Goal: Task Accomplishment & Management: Manage account settings

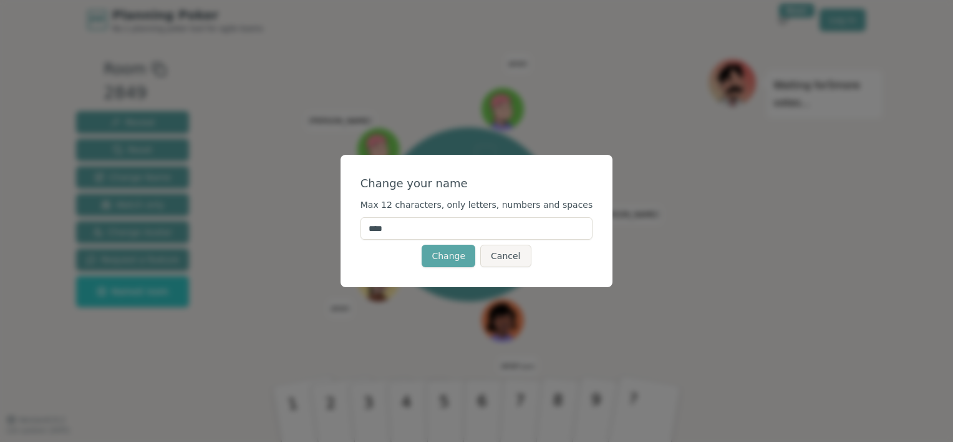
click at [447, 230] on input "****" at bounding box center [476, 228] width 233 height 22
drag, startPoint x: 447, startPoint y: 230, endPoint x: 137, endPoint y: 202, distance: 310.6
click at [131, 207] on div "Change your name Max 12 characters, only letters, numbers and spaces **** Chang…" at bounding box center [476, 221] width 953 height 442
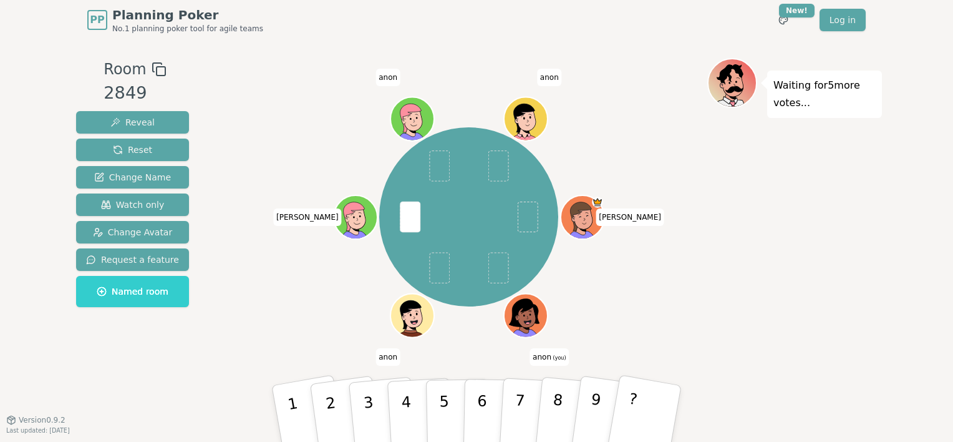
click at [553, 359] on span "(you)" at bounding box center [558, 358] width 15 height 6
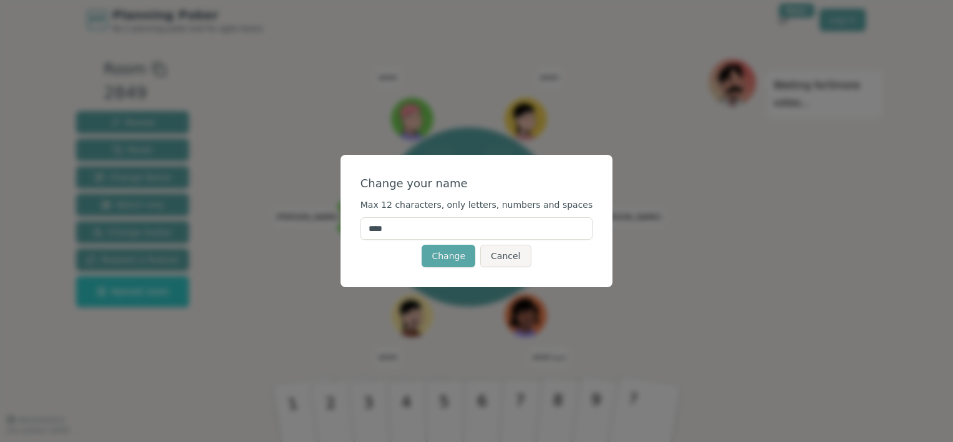
drag, startPoint x: 447, startPoint y: 227, endPoint x: 374, endPoint y: 235, distance: 73.4
click at [374, 235] on div "Change your name Max 12 characters, only letters, numbers and spaces **** Chang…" at bounding box center [477, 221] width 273 height 132
type input "*****"
click button "Change" at bounding box center [449, 255] width 54 height 22
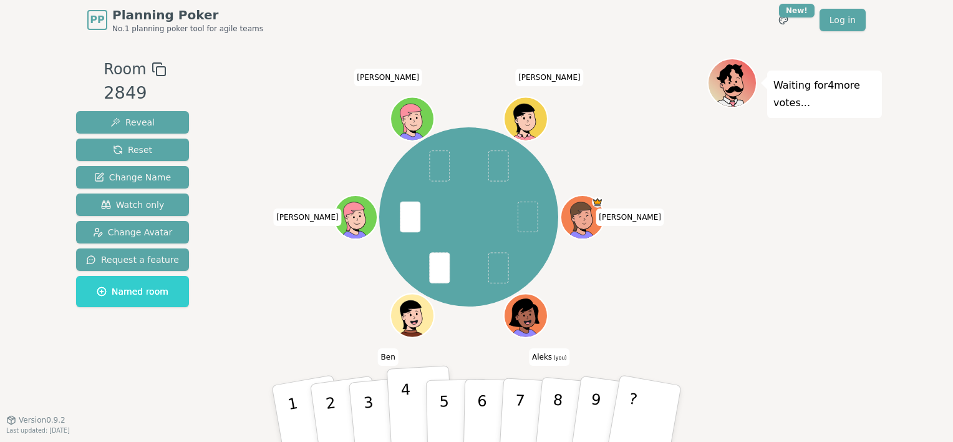
click at [398, 404] on button "4" at bounding box center [421, 413] width 68 height 97
click at [309, 299] on div "[PERSON_NAME] (you) [PERSON_NAME] [PERSON_NAME]" at bounding box center [468, 216] width 477 height 273
click at [533, 314] on icon at bounding box center [527, 314] width 42 height 4
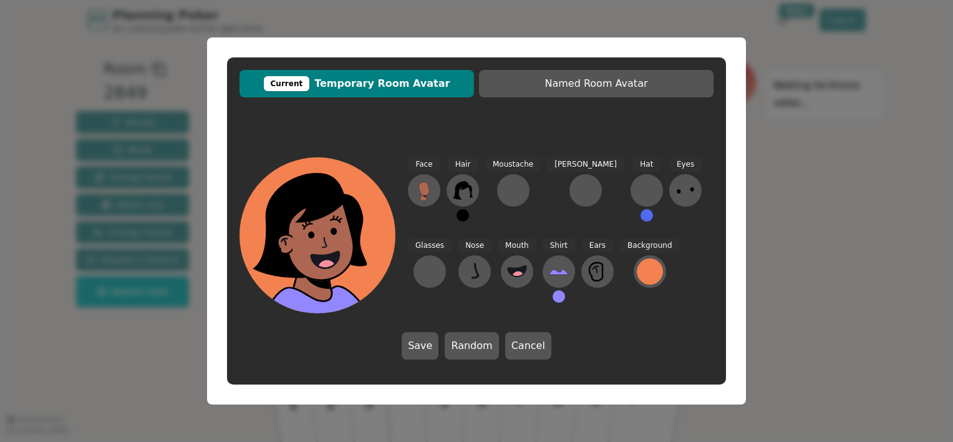
click at [412, 179] on div "Face" at bounding box center [424, 194] width 32 height 75
click at [418, 185] on icon at bounding box center [424, 190] width 20 height 20
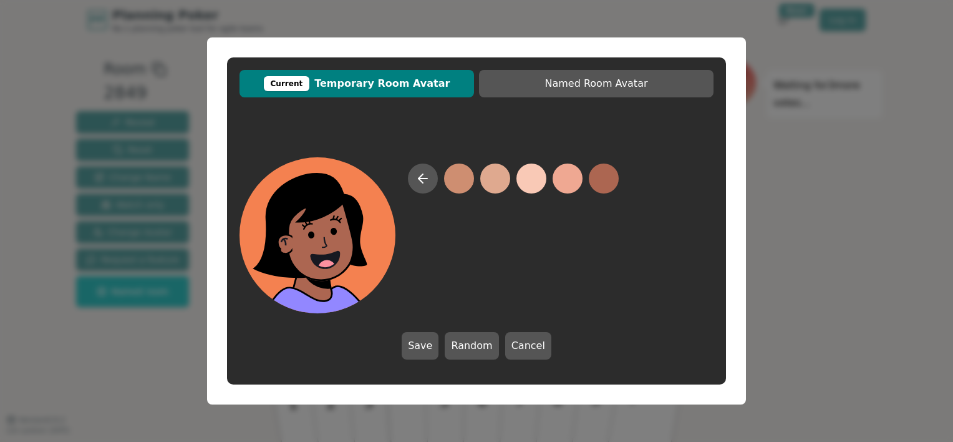
click at [418, 185] on icon at bounding box center [422, 178] width 15 height 15
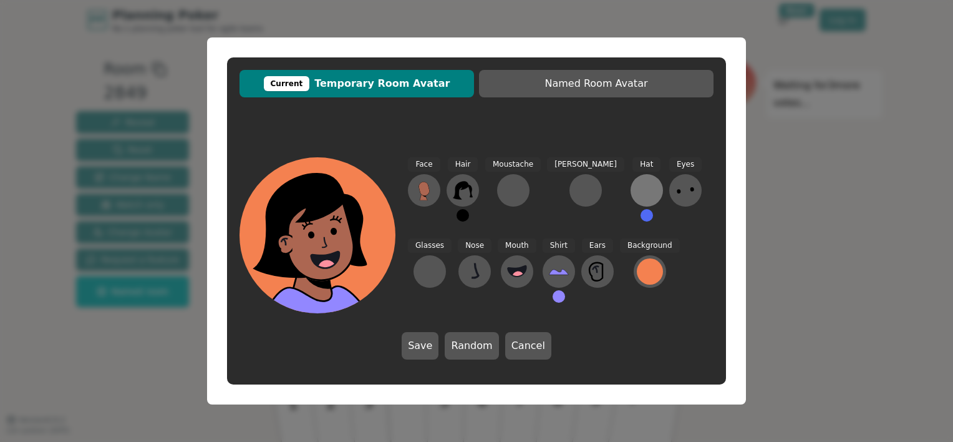
click at [637, 184] on div at bounding box center [647, 190] width 20 height 20
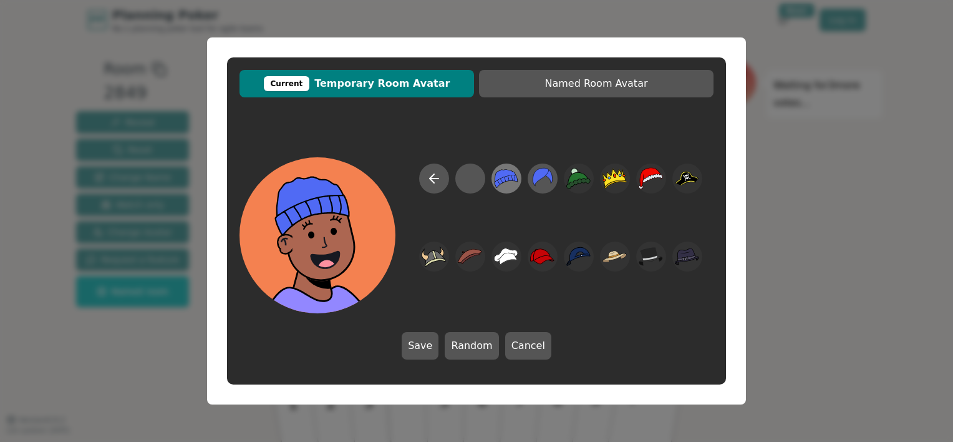
click at [503, 179] on icon at bounding box center [506, 179] width 23 height 18
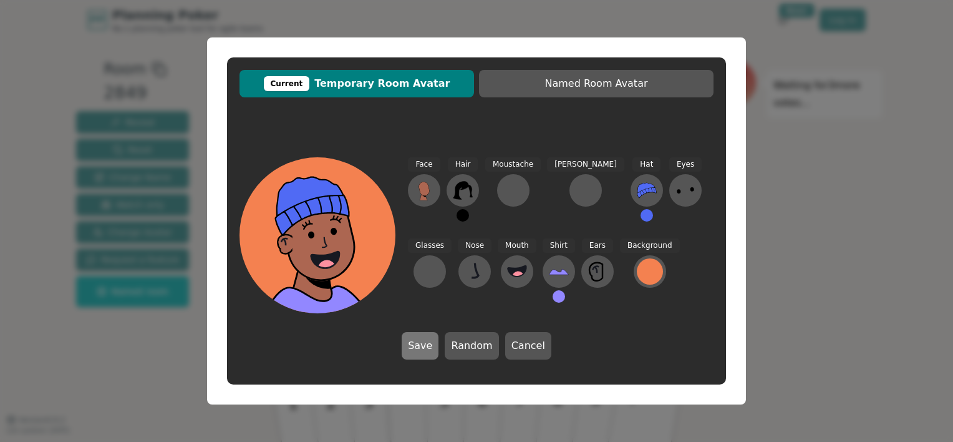
click at [434, 341] on button "Save" at bounding box center [420, 345] width 37 height 27
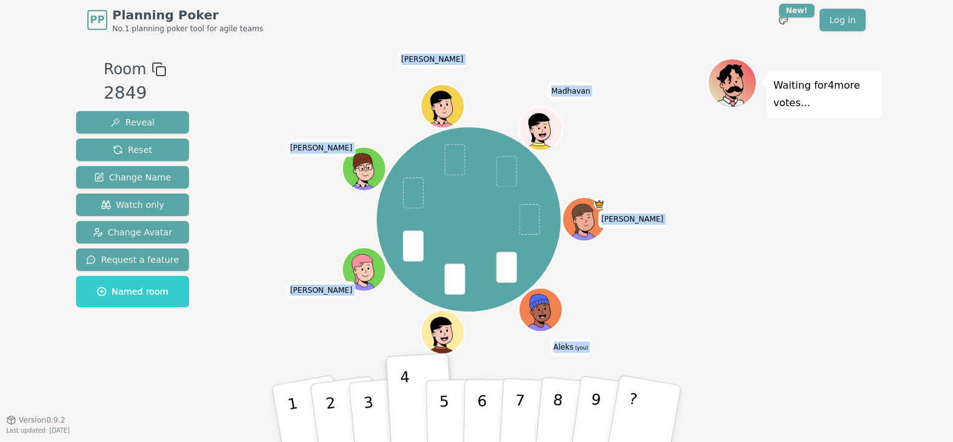
drag, startPoint x: 735, startPoint y: 87, endPoint x: 678, endPoint y: 114, distance: 63.3
click at [678, 114] on div "Room 2849 Reveal Reset Change Name Watch only Change Avatar Request a feature N…" at bounding box center [476, 229] width 811 height 343
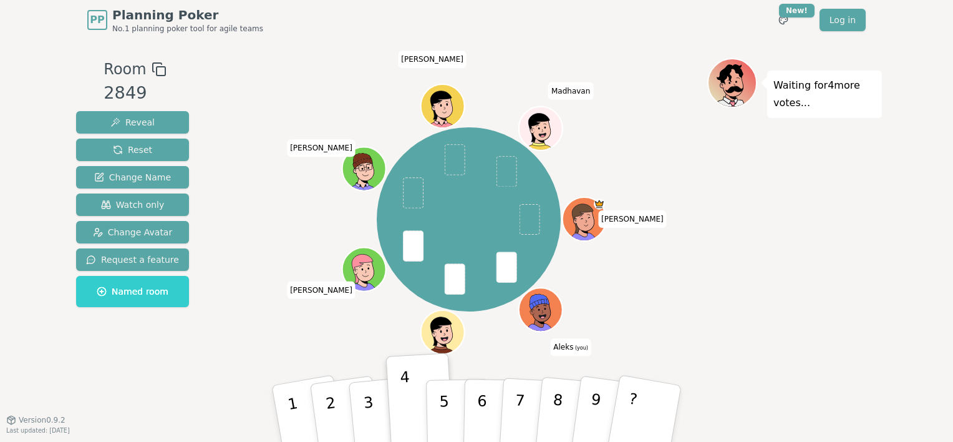
drag, startPoint x: 678, startPoint y: 114, endPoint x: 818, endPoint y: 100, distance: 140.4
click at [818, 100] on p "Waiting for 4 more votes..." at bounding box center [824, 94] width 102 height 35
drag, startPoint x: 808, startPoint y: 103, endPoint x: 775, endPoint y: 77, distance: 41.8
click at [775, 77] on p "Waiting for 4 more votes..." at bounding box center [824, 94] width 102 height 35
drag, startPoint x: 775, startPoint y: 77, endPoint x: 751, endPoint y: 189, distance: 114.3
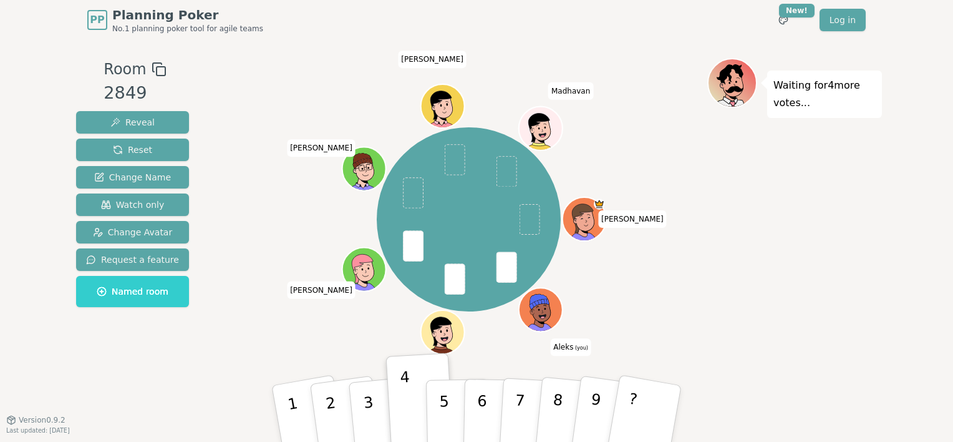
click at [751, 189] on div "Waiting for 4 more votes..." at bounding box center [794, 229] width 175 height 343
click at [546, 307] on icon at bounding box center [539, 302] width 21 height 32
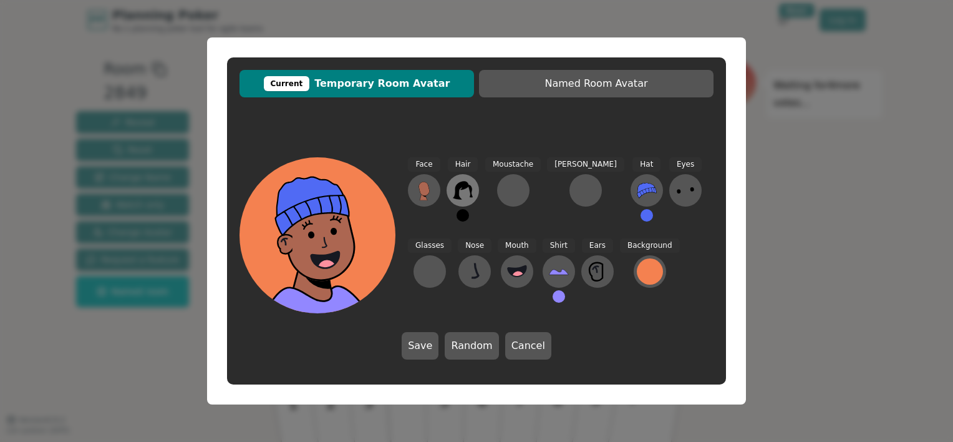
click at [475, 196] on button at bounding box center [463, 190] width 32 height 32
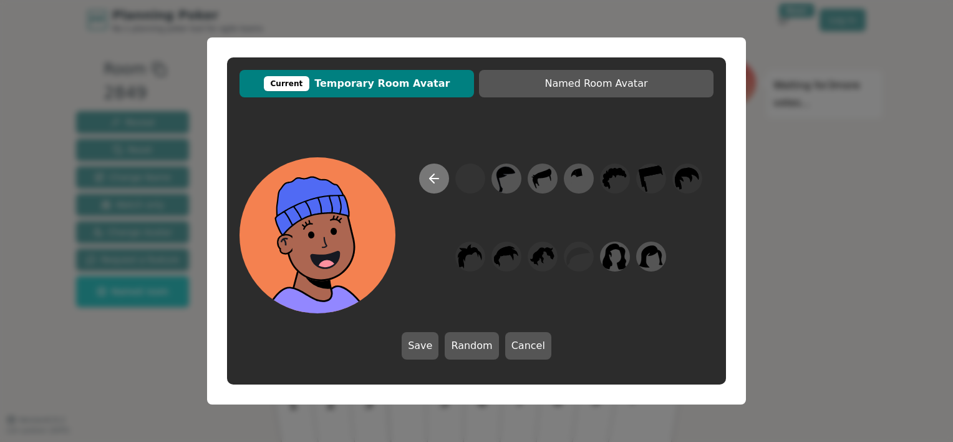
click at [431, 178] on icon at bounding box center [434, 178] width 9 height 0
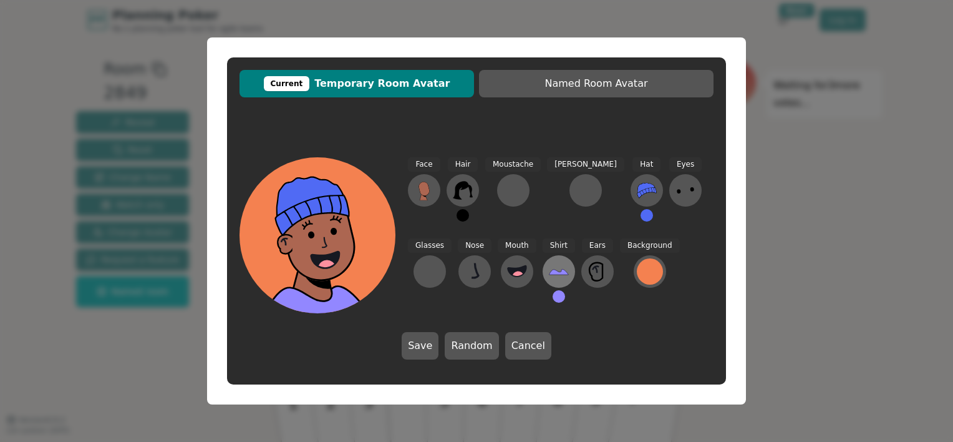
click at [549, 268] on icon at bounding box center [559, 271] width 20 height 20
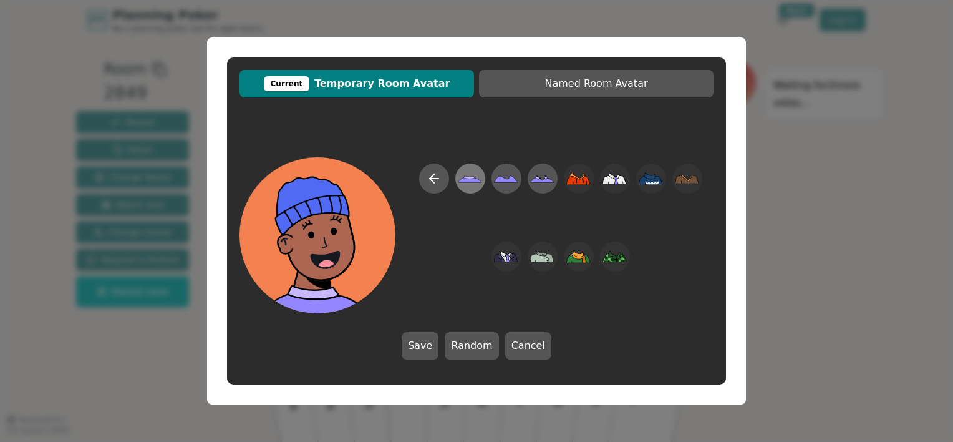
click at [477, 174] on icon at bounding box center [470, 179] width 24 height 28
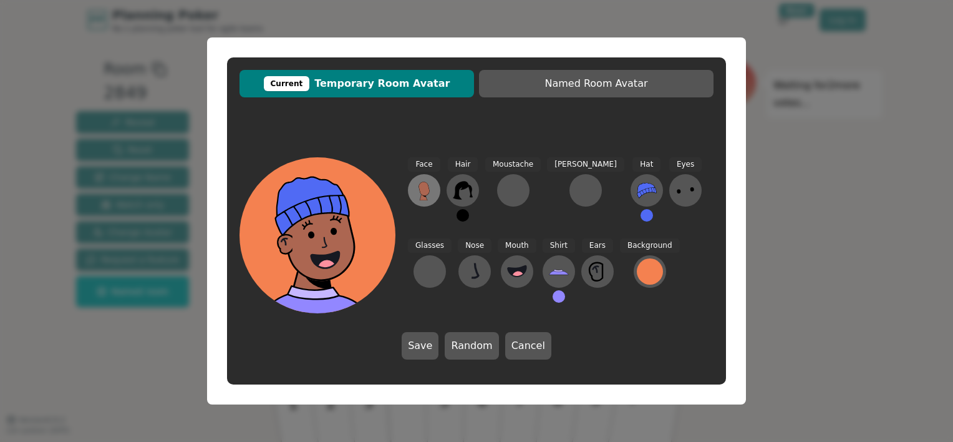
click at [437, 198] on button at bounding box center [424, 190] width 32 height 32
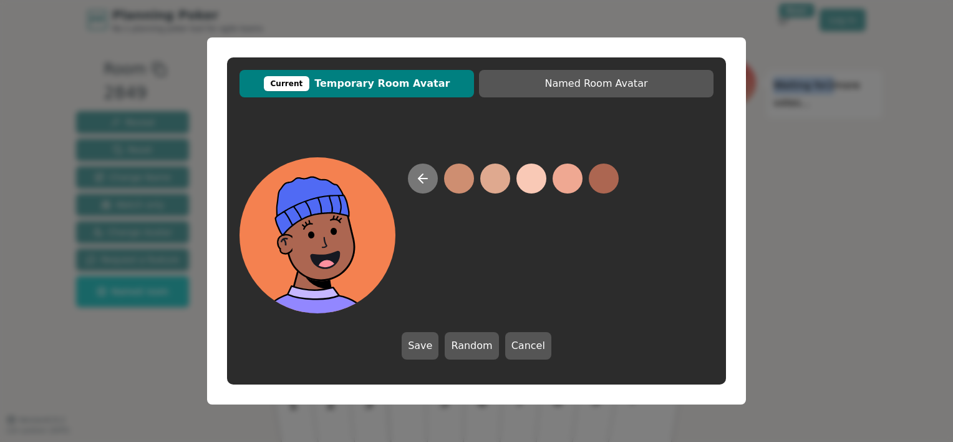
click at [427, 185] on icon at bounding box center [422, 178] width 15 height 15
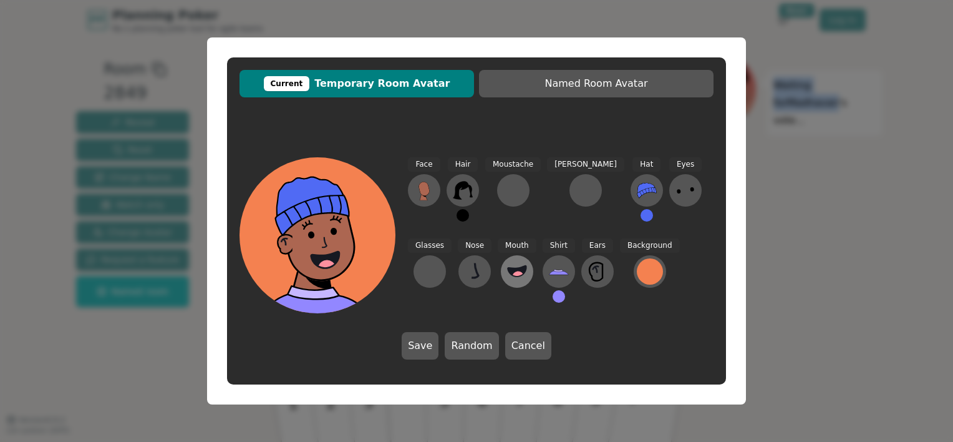
click at [508, 267] on icon at bounding box center [517, 270] width 19 height 11
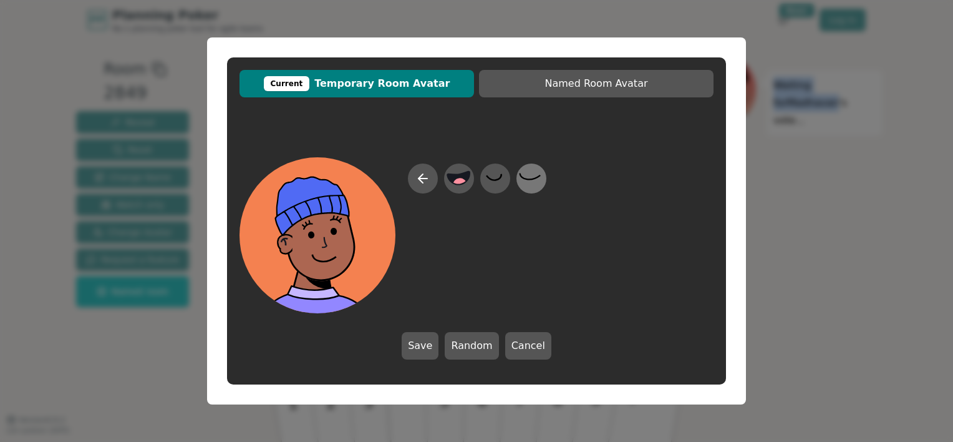
click at [537, 185] on icon at bounding box center [531, 179] width 24 height 28
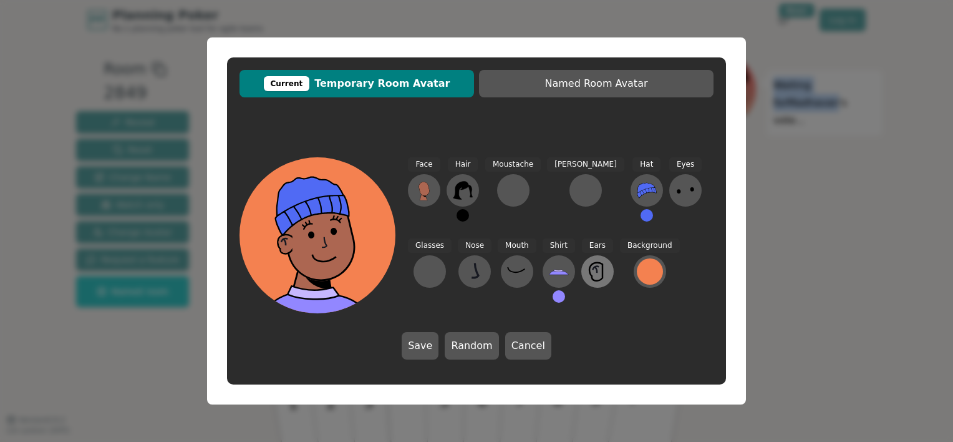
click at [595, 267] on icon at bounding box center [596, 269] width 2 height 6
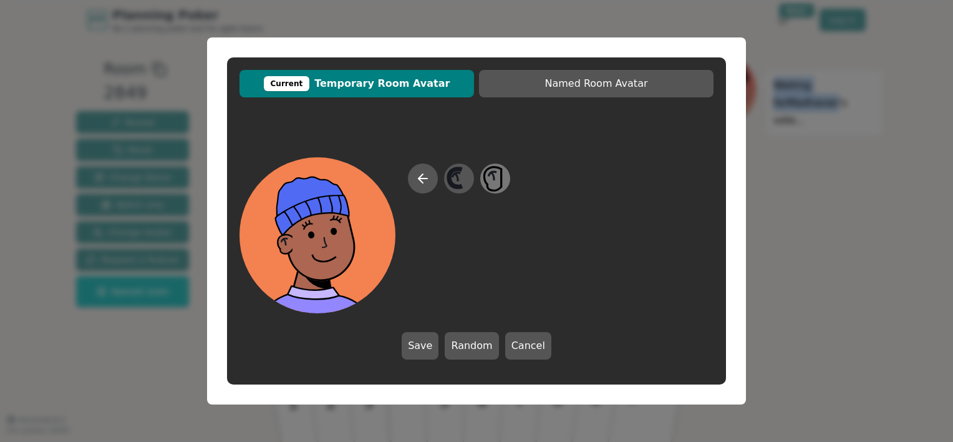
click at [499, 183] on icon at bounding box center [495, 179] width 24 height 28
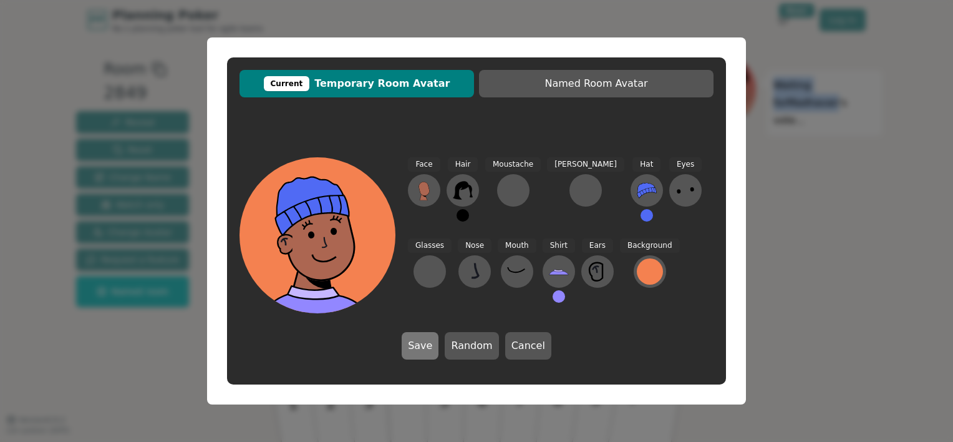
click at [425, 343] on button "Save" at bounding box center [420, 345] width 37 height 27
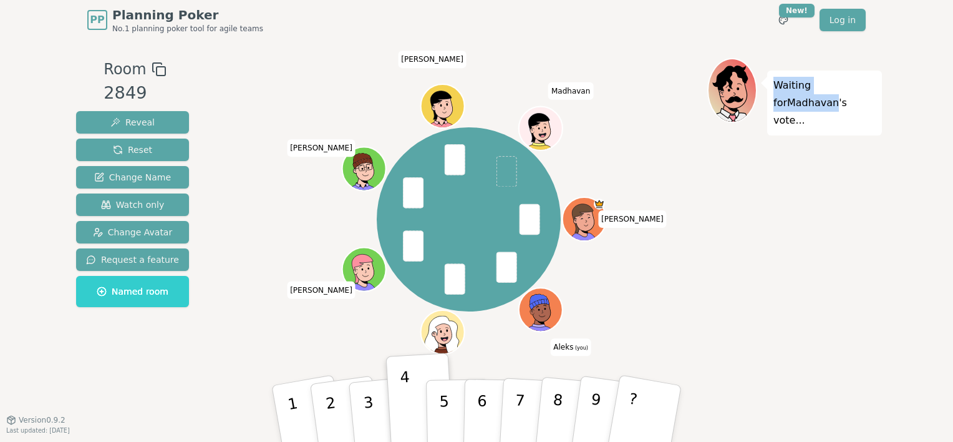
click at [531, 321] on div at bounding box center [542, 323] width 42 height 38
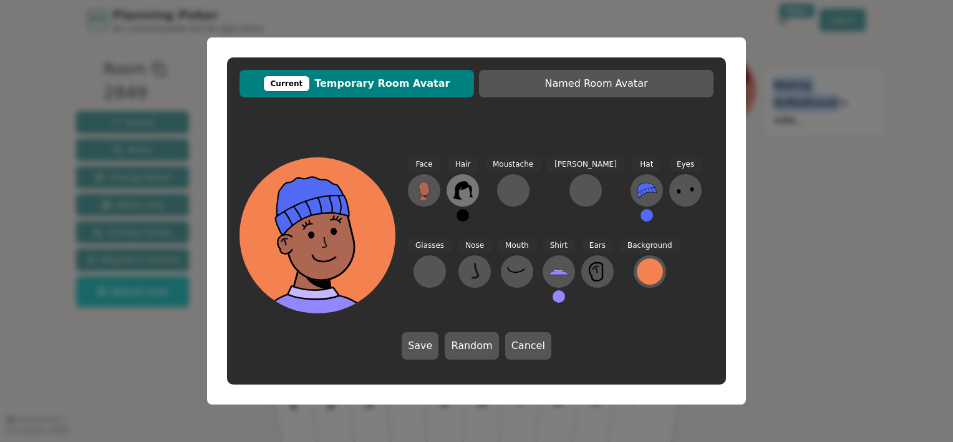
click at [469, 194] on icon at bounding box center [463, 190] width 20 height 20
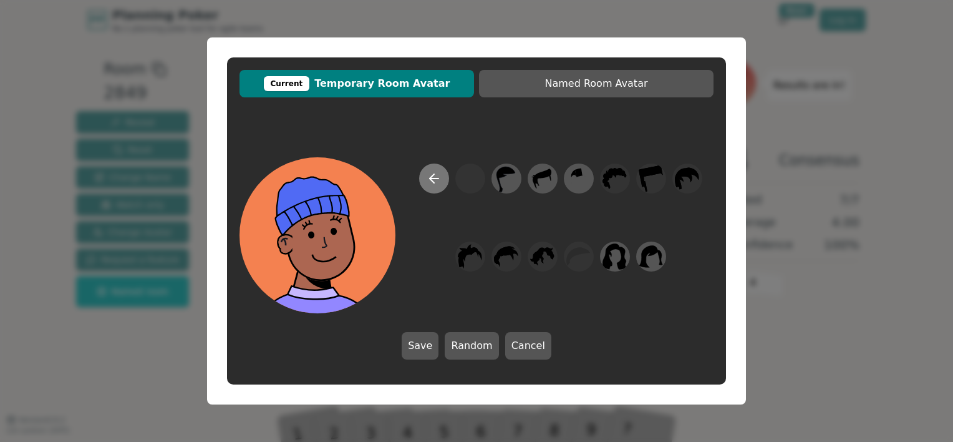
click at [432, 183] on icon at bounding box center [434, 178] width 15 height 15
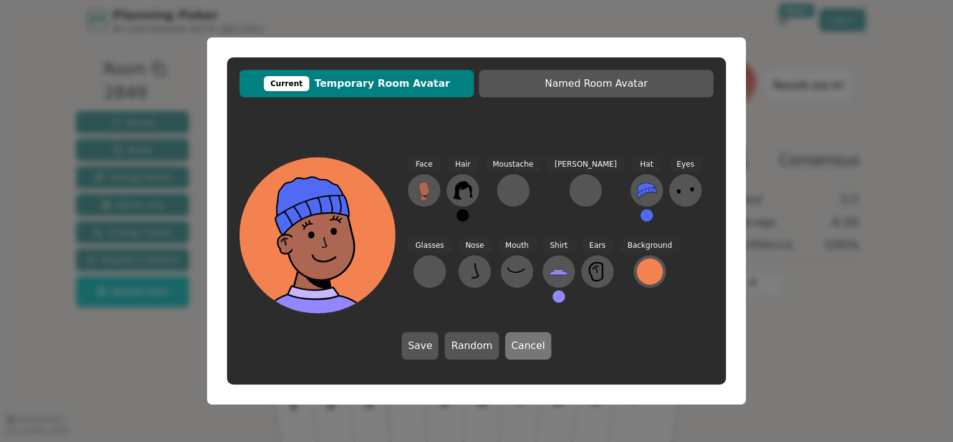
click at [522, 347] on button "Cancel" at bounding box center [528, 345] width 46 height 27
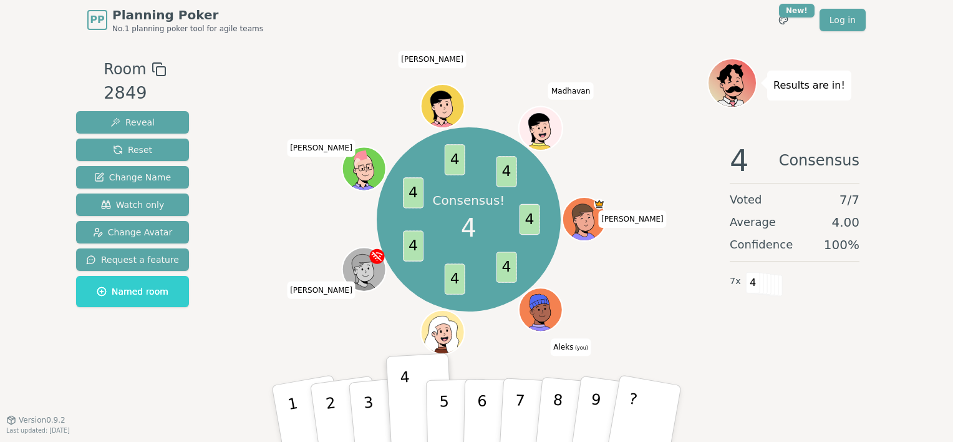
click at [622, 280] on div "Consensus! 4 4 4 4 4 4 4 4 [PERSON_NAME] (you) [PERSON_NAME] [PERSON_NAME]" at bounding box center [468, 219] width 477 height 278
drag, startPoint x: 435, startPoint y: 202, endPoint x: 500, endPoint y: 195, distance: 65.2
click at [500, 195] on p "Consensus!" at bounding box center [469, 199] width 72 height 17
drag, startPoint x: 500, startPoint y: 195, endPoint x: 583, endPoint y: 283, distance: 120.9
click at [583, 283] on div "Consensus! 4 4 4 4 4 4 4 4 [PERSON_NAME] (you) [PERSON_NAME] [PERSON_NAME]" at bounding box center [468, 219] width 477 height 278
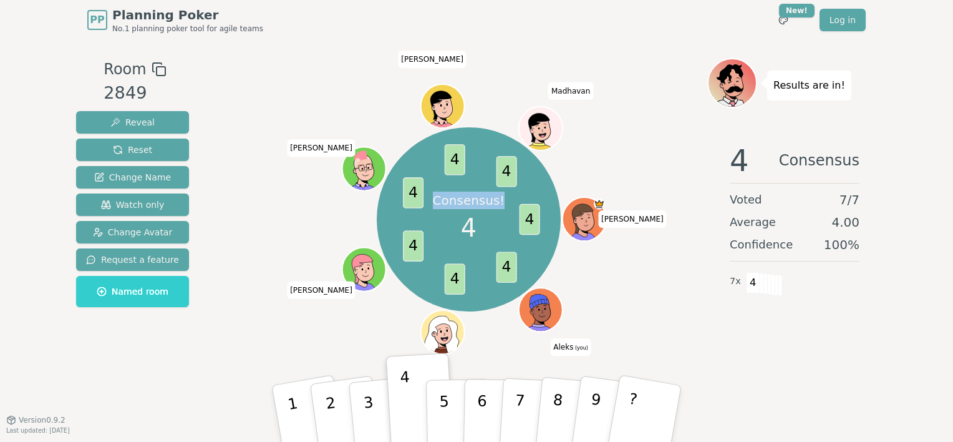
click at [677, 297] on div "Consensus! 4 4 4 4 4 4 4 4 [PERSON_NAME] (you) [PERSON_NAME] [PERSON_NAME]" at bounding box center [468, 219] width 477 height 278
click at [536, 312] on icon at bounding box center [539, 302] width 21 height 32
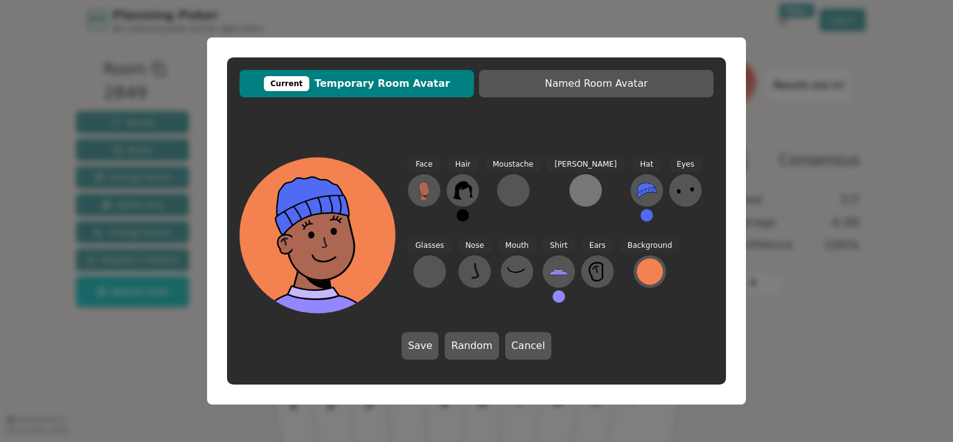
click at [576, 188] on div at bounding box center [586, 190] width 20 height 20
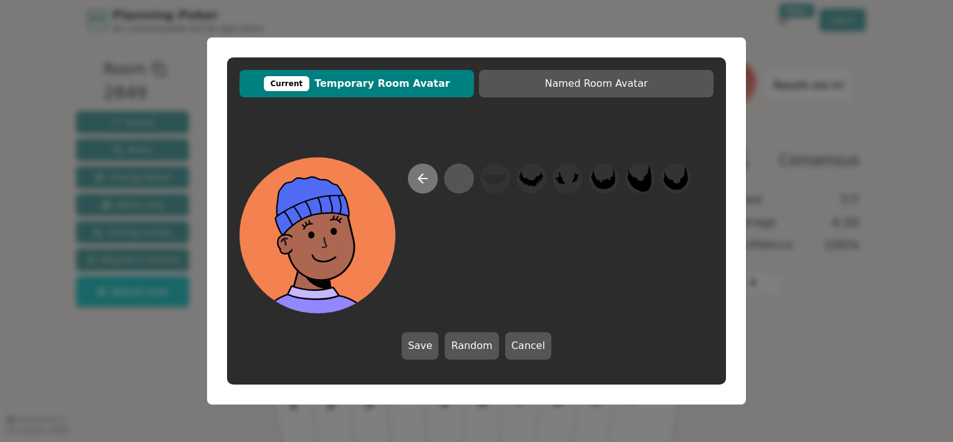
click at [435, 183] on button at bounding box center [423, 178] width 30 height 30
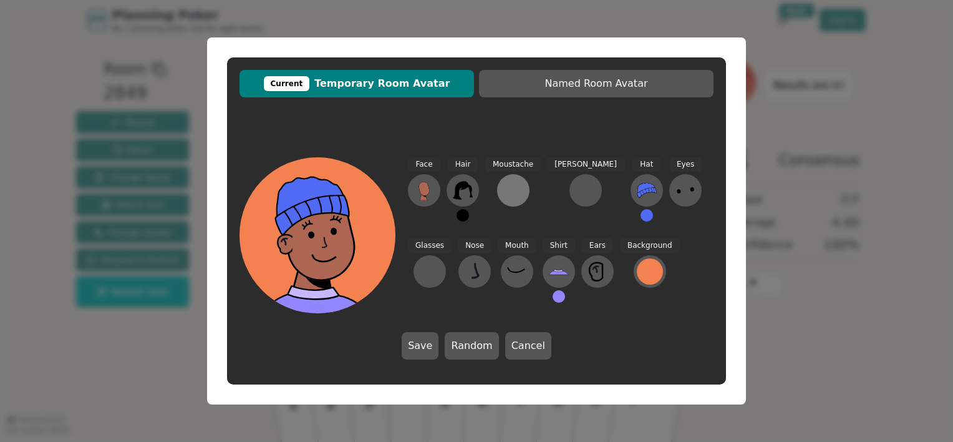
click at [513, 186] on div at bounding box center [513, 190] width 20 height 20
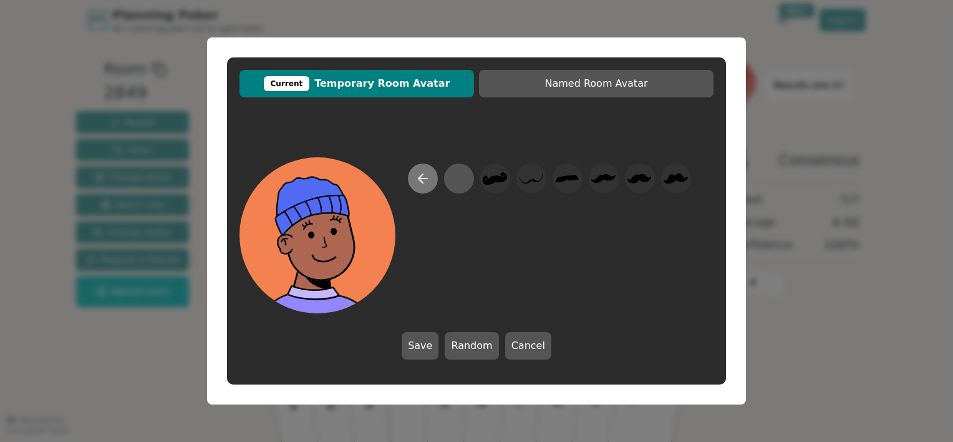
click at [428, 190] on button at bounding box center [423, 178] width 30 height 30
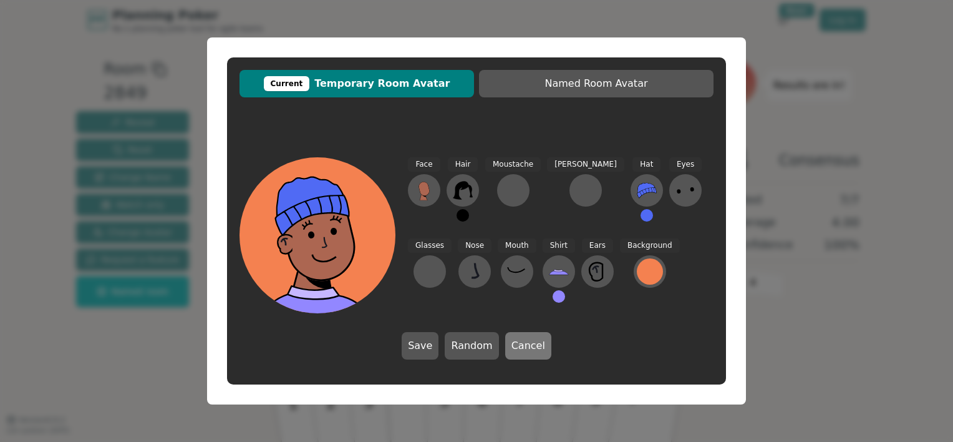
click at [516, 342] on button "Cancel" at bounding box center [528, 345] width 46 height 27
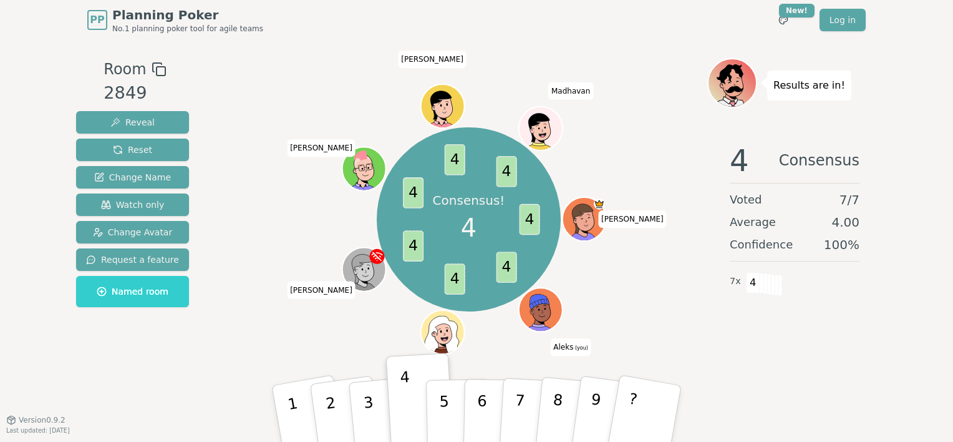
click at [544, 301] on icon at bounding box center [540, 302] width 20 height 16
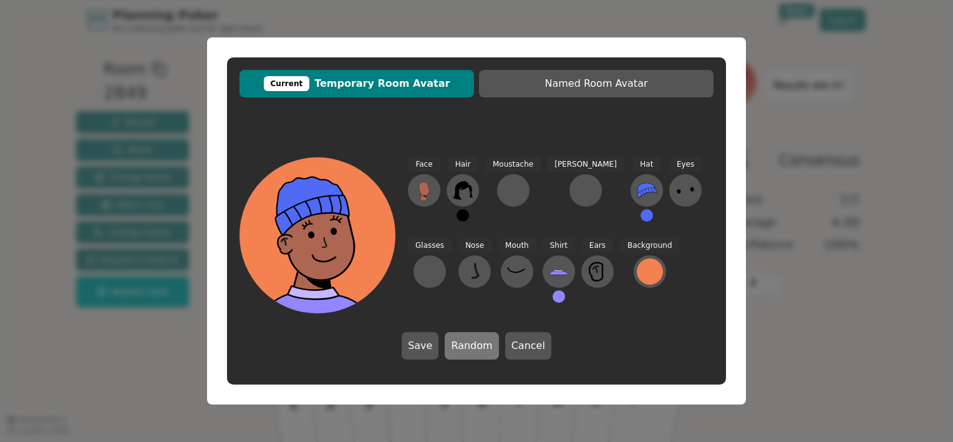
click at [485, 340] on button "Random" at bounding box center [472, 345] width 54 height 27
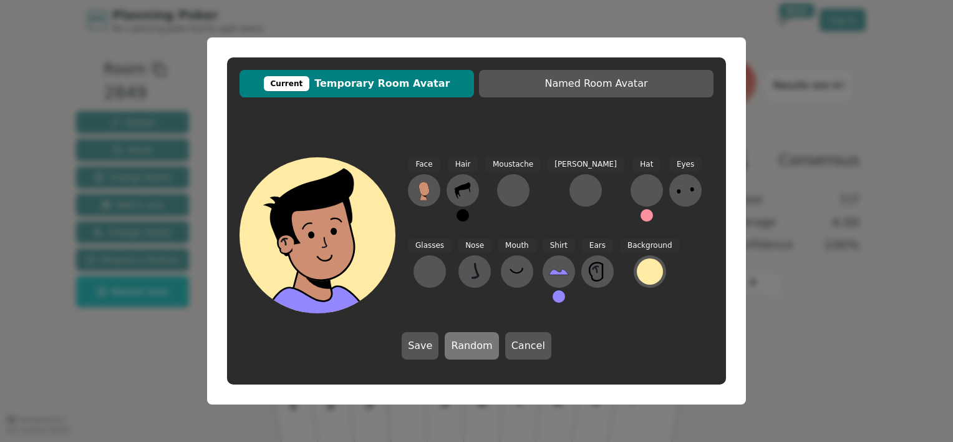
click at [480, 342] on button "Random" at bounding box center [472, 345] width 54 height 27
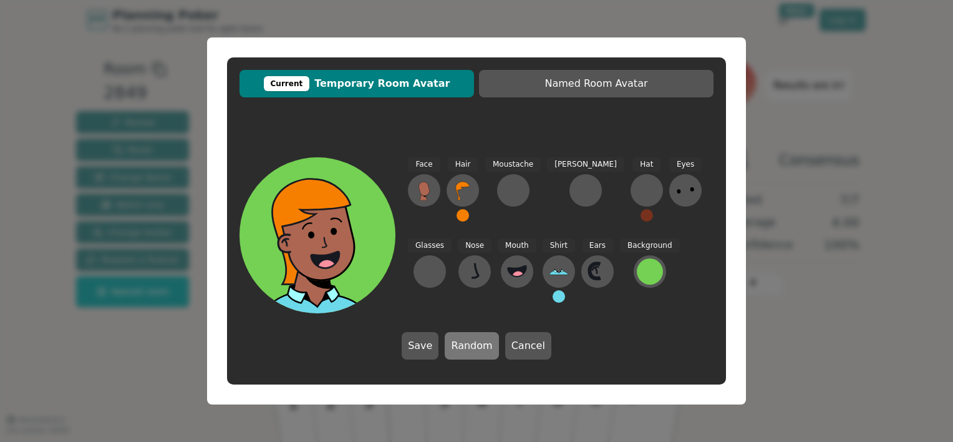
click at [480, 342] on button "Random" at bounding box center [472, 345] width 54 height 27
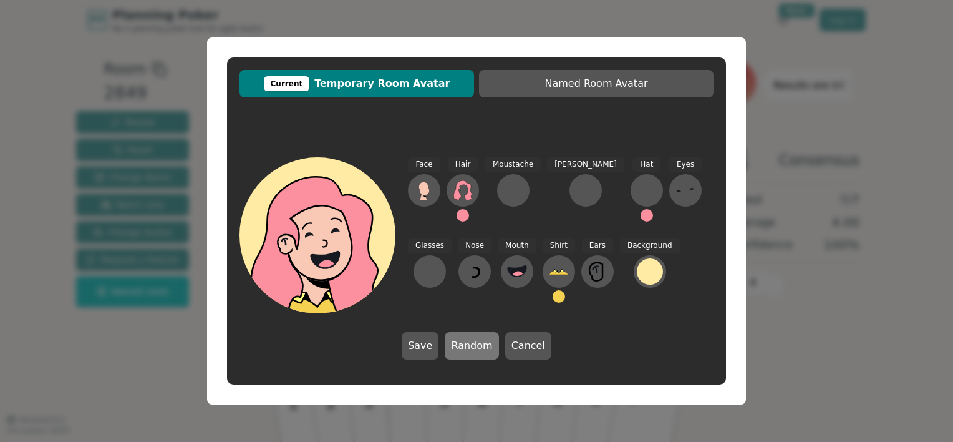
click at [480, 342] on button "Random" at bounding box center [472, 345] width 54 height 27
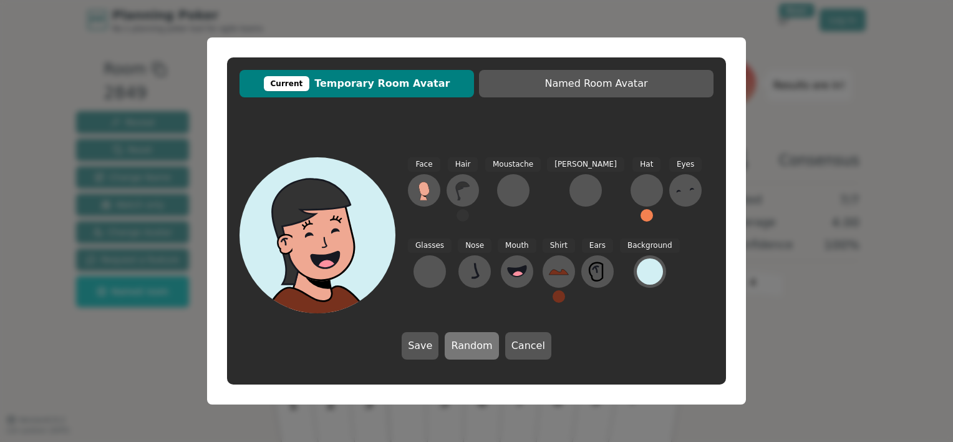
click at [480, 342] on button "Random" at bounding box center [472, 345] width 54 height 27
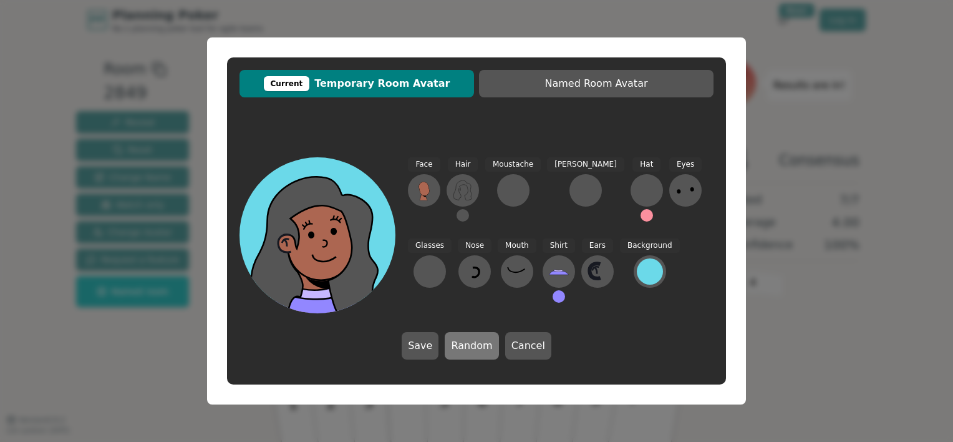
click at [480, 342] on button "Random" at bounding box center [472, 345] width 54 height 27
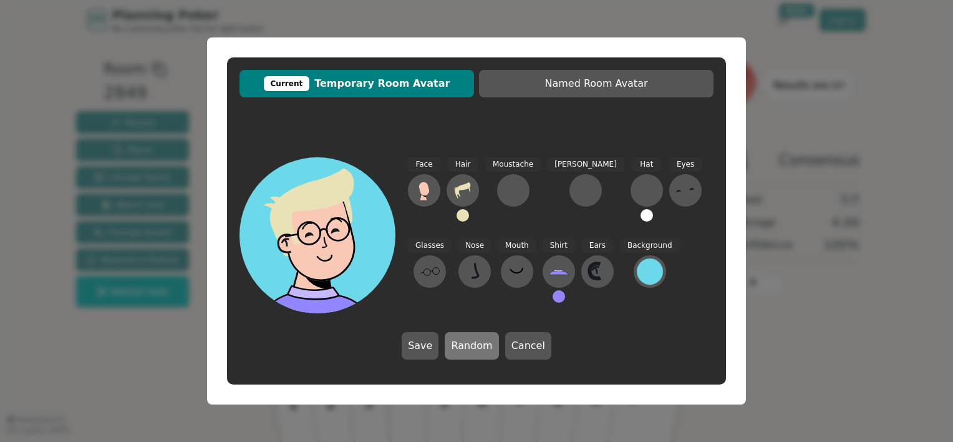
click at [480, 342] on button "Random" at bounding box center [472, 345] width 54 height 27
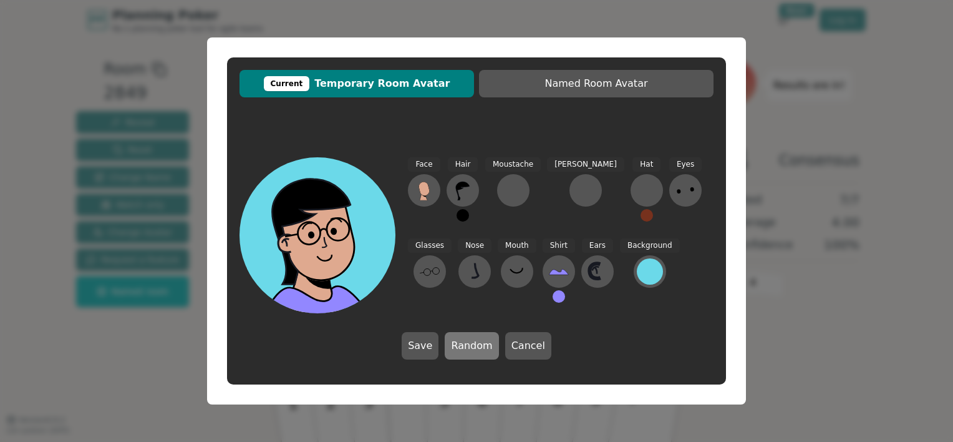
click at [480, 342] on button "Random" at bounding box center [472, 345] width 54 height 27
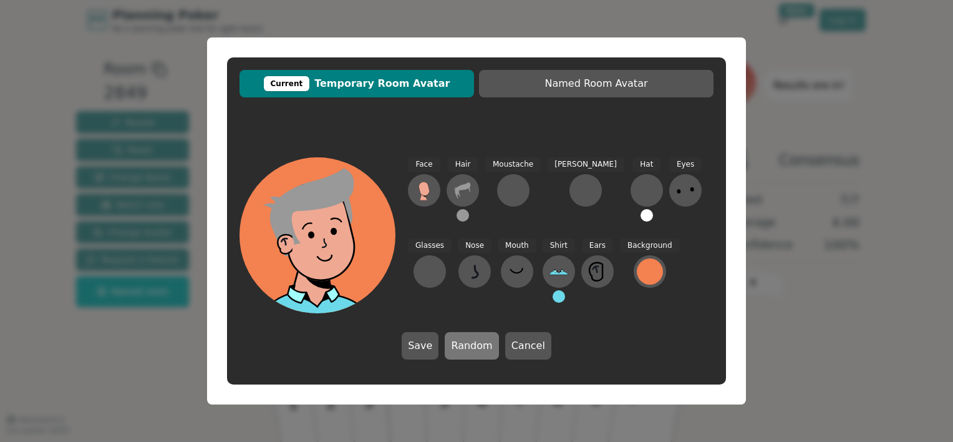
click at [480, 342] on button "Random" at bounding box center [472, 345] width 54 height 27
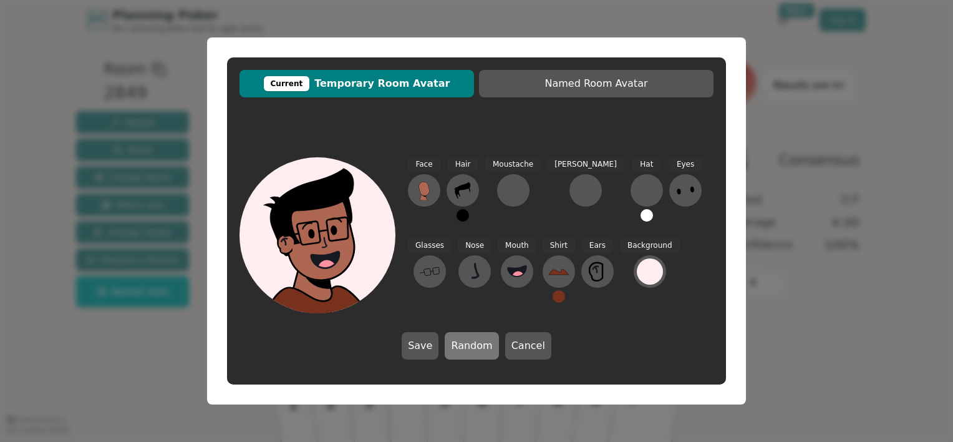
click at [480, 342] on button "Random" at bounding box center [472, 345] width 54 height 27
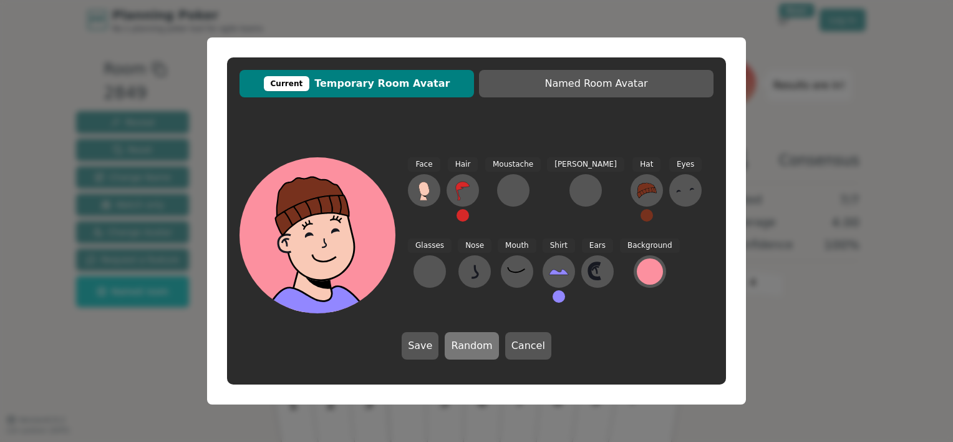
click at [480, 342] on button "Random" at bounding box center [472, 345] width 54 height 27
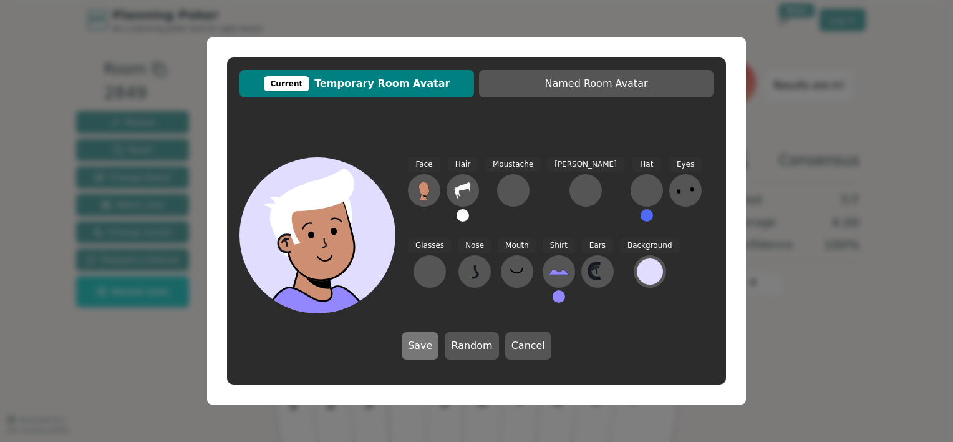
click at [430, 342] on button "Save" at bounding box center [420, 345] width 37 height 27
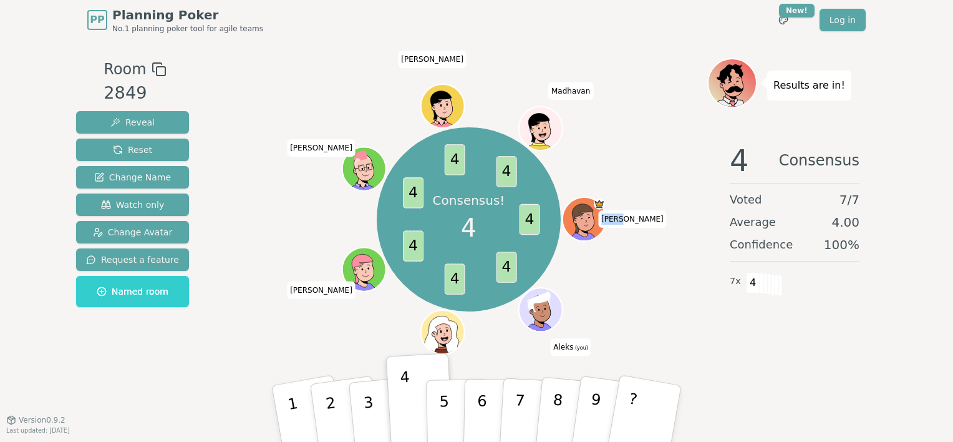
drag, startPoint x: 624, startPoint y: 216, endPoint x: 644, endPoint y: 218, distance: 20.0
click at [644, 218] on span "[PERSON_NAME]" at bounding box center [632, 218] width 69 height 17
drag, startPoint x: 556, startPoint y: 349, endPoint x: 589, endPoint y: 349, distance: 32.4
click at [589, 349] on span "Aleks (you)" at bounding box center [570, 347] width 41 height 17
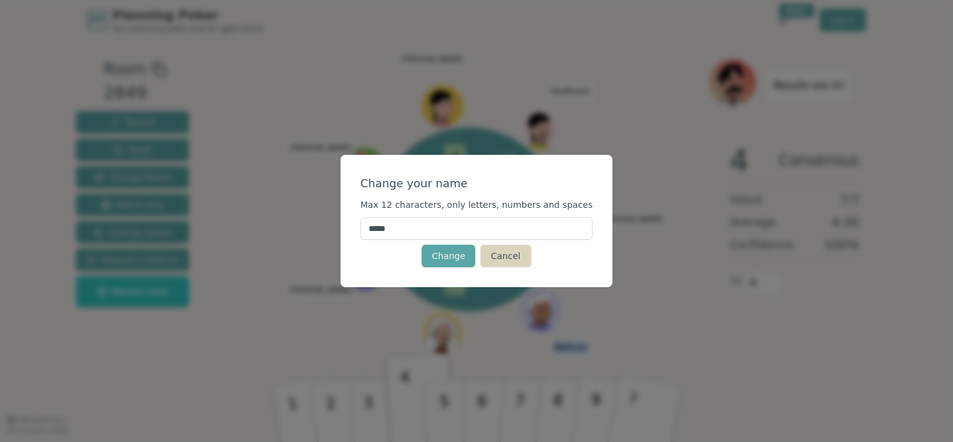
drag, startPoint x: 589, startPoint y: 349, endPoint x: 522, endPoint y: 258, distance: 112.9
click at [522, 258] on button "Cancel" at bounding box center [505, 255] width 51 height 22
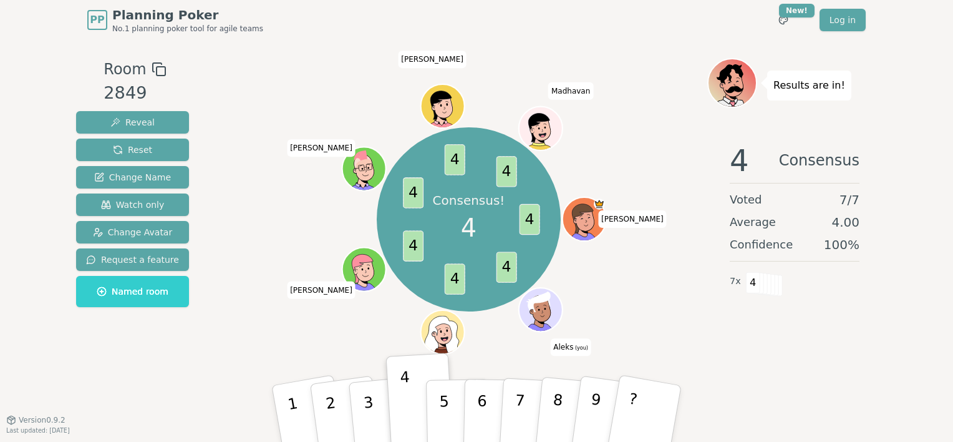
click at [669, 307] on div "Consensus! 4 4 4 4 4 4 4 4 [PERSON_NAME] (you) [PERSON_NAME] [PERSON_NAME]" at bounding box center [468, 219] width 477 height 278
